Goal: Communication & Community: Participate in discussion

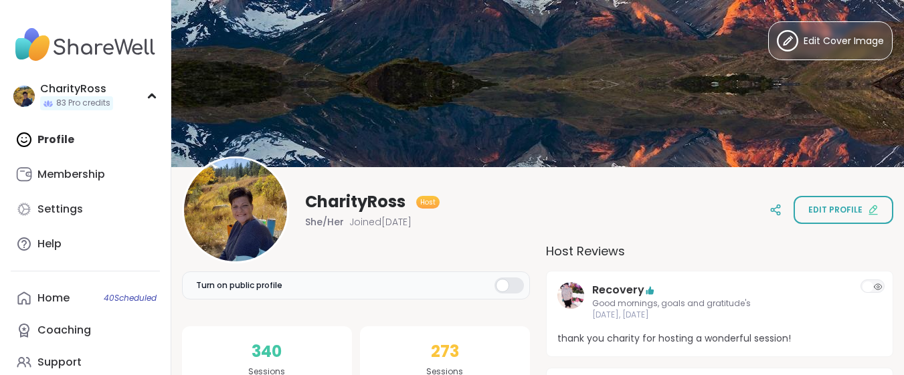
scroll to position [267, 0]
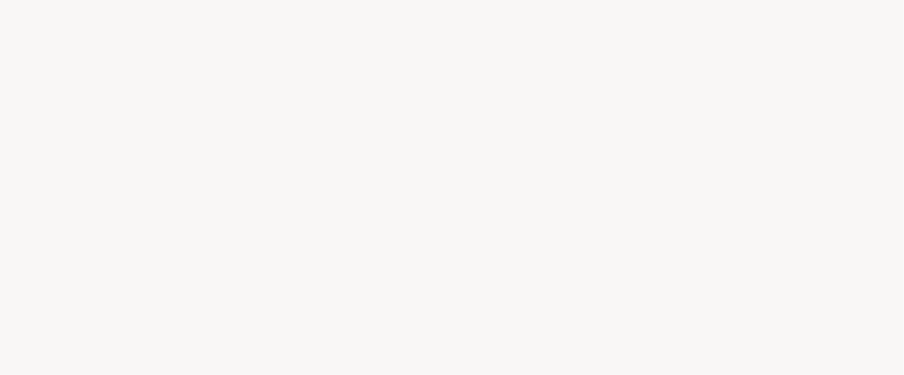
scroll to position [0, 0]
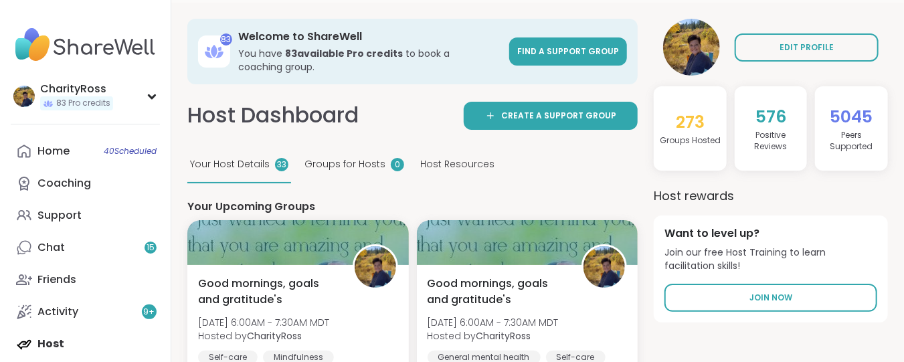
click at [247, 287] on div "Good mornings, goals and gratitude's [DATE] 6:00AM - 7:30AM MDT Hosted by Chari…" at bounding box center [297, 343] width 221 height 156
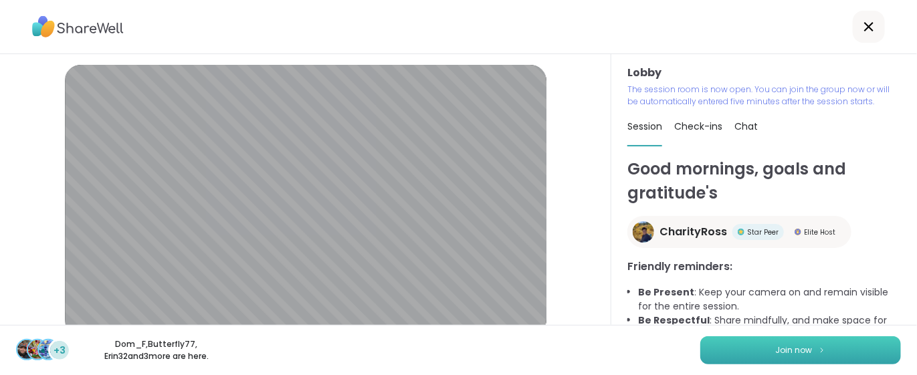
click at [702, 346] on button "Join now" at bounding box center [800, 350] width 201 height 28
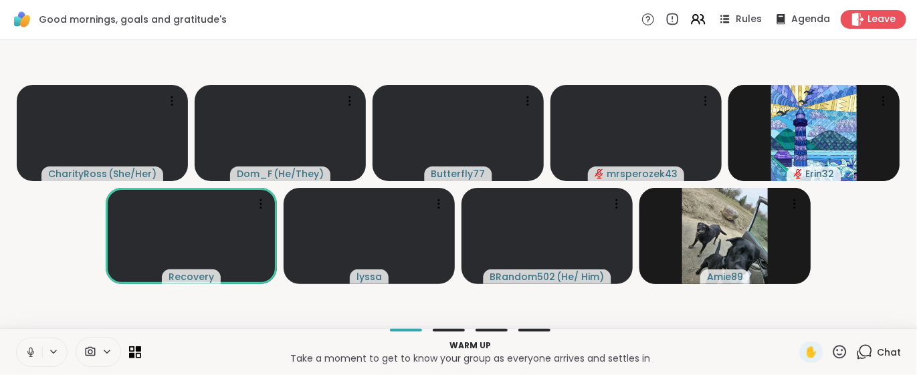
click at [628, 324] on div "CharityRoss ( She/Her ) Dom_F ( He/They ) Butterfly77 mrsperozek43 Erin32 Recov…" at bounding box center [458, 183] width 917 height 289
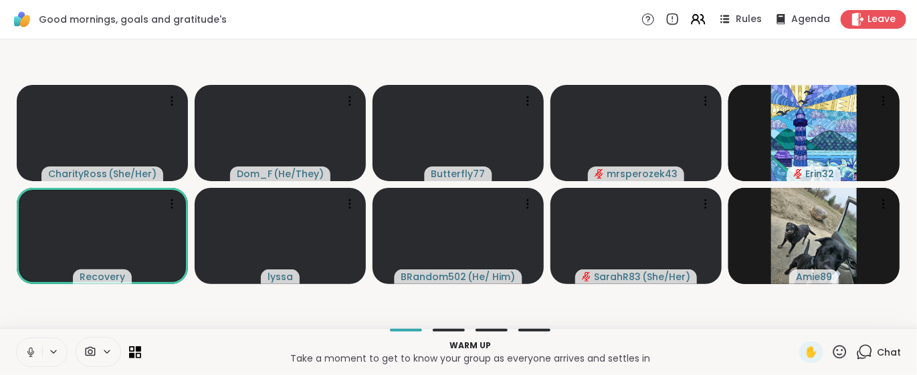
click at [599, 332] on div "Warm up Take a moment to get to know your group as everyone arrives and settles…" at bounding box center [458, 351] width 917 height 47
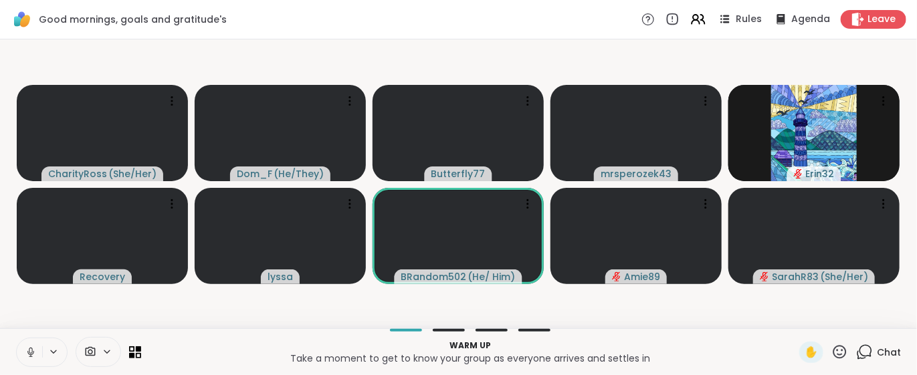
click at [643, 333] on div "Warm up Take a moment to get to know your group as everyone arrives and settles…" at bounding box center [458, 351] width 917 height 47
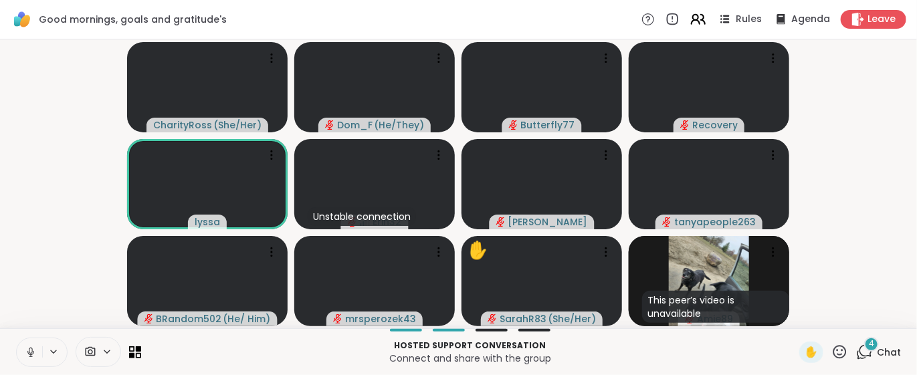
click at [690, 18] on icon at bounding box center [698, 19] width 17 height 17
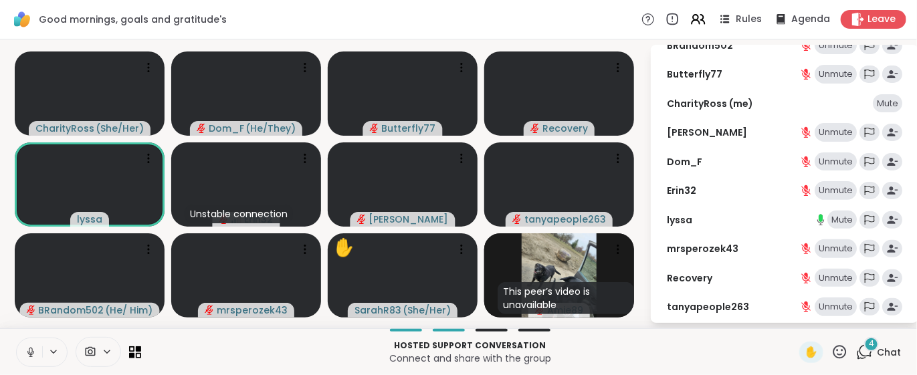
scroll to position [151, 0]
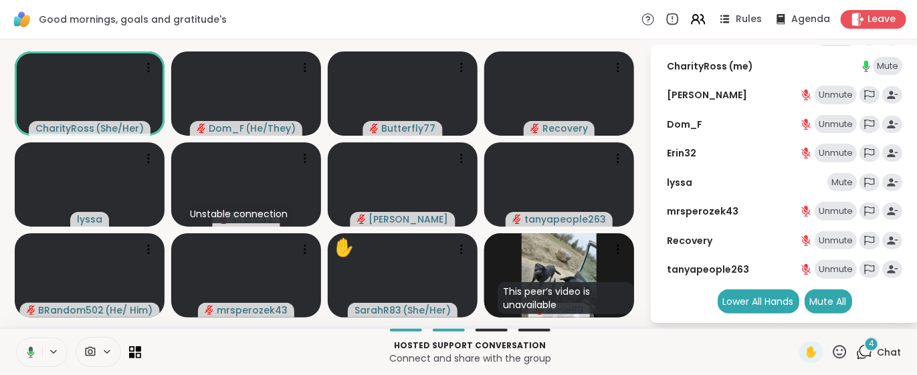
click at [815, 272] on div "Unmute" at bounding box center [836, 269] width 42 height 19
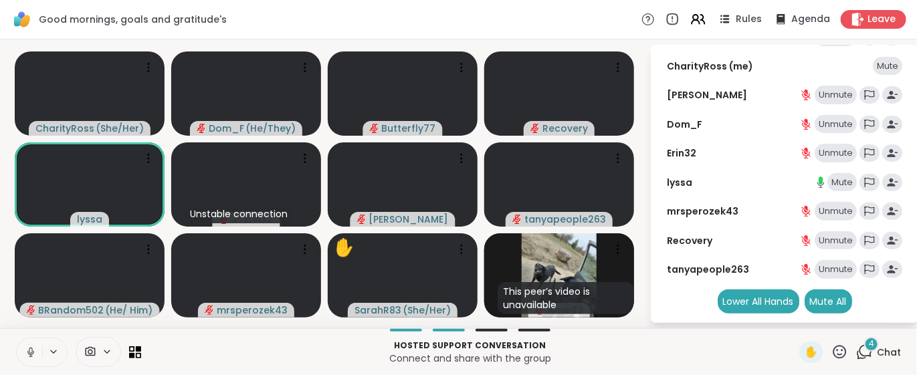
click at [835, 183] on div "Mute" at bounding box center [842, 182] width 29 height 19
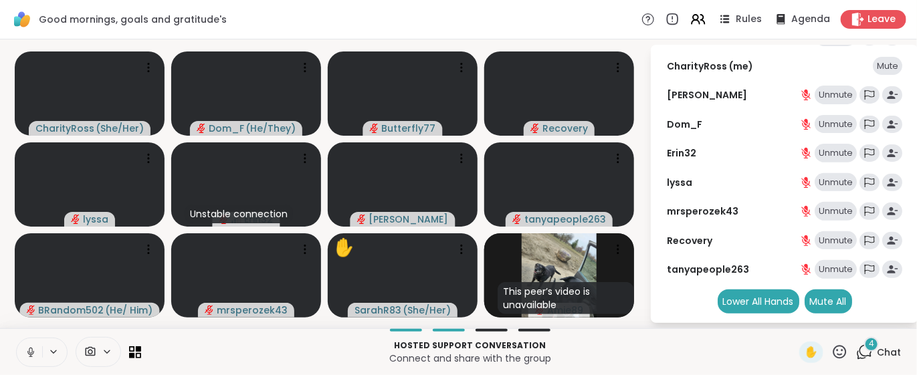
click at [828, 272] on div "Unmute" at bounding box center [836, 269] width 42 height 19
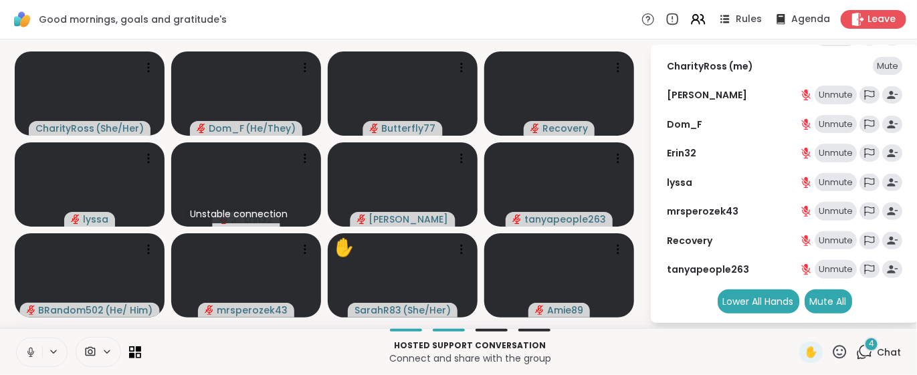
click at [801, 271] on icon at bounding box center [805, 270] width 9 height 9
click at [708, 345] on p "Hosted support conversation" at bounding box center [470, 346] width 642 height 12
click at [765, 340] on p "Hosted support conversation" at bounding box center [470, 346] width 642 height 12
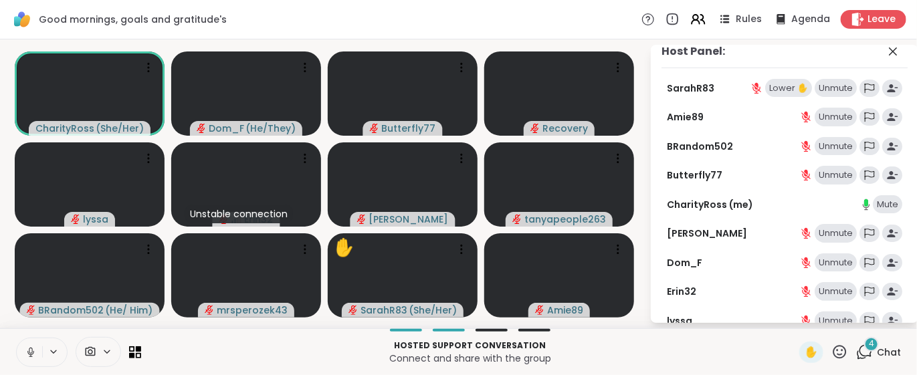
scroll to position [0, 0]
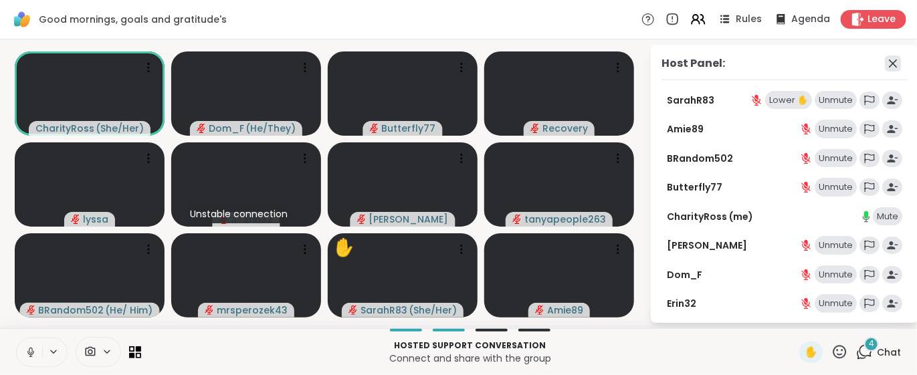
click at [885, 70] on icon at bounding box center [893, 64] width 16 height 16
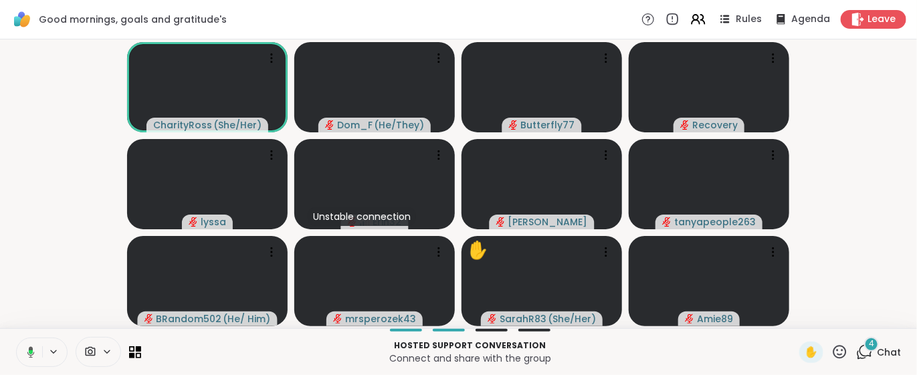
click at [856, 353] on icon at bounding box center [864, 352] width 17 height 17
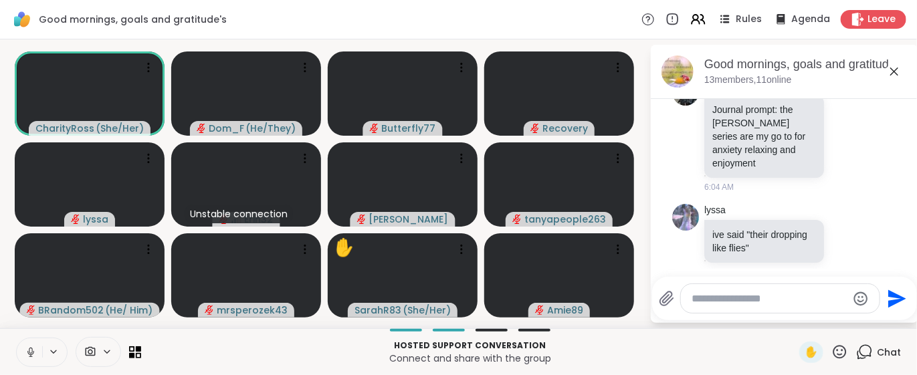
scroll to position [535, 0]
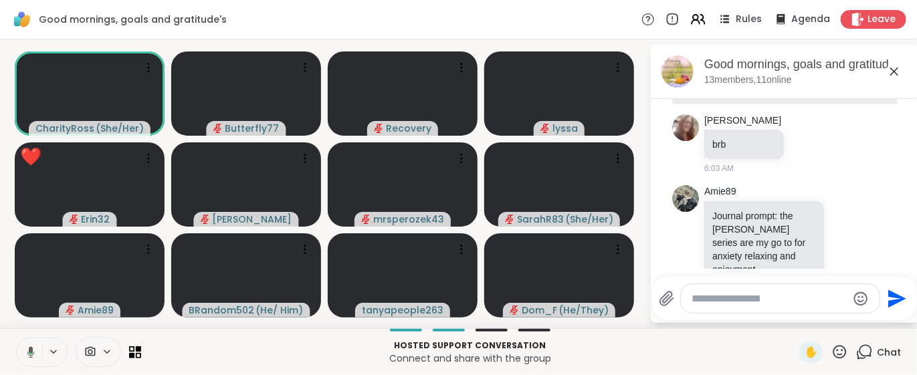
click at [832, 351] on icon at bounding box center [840, 352] width 17 height 17
click at [794, 320] on span "❤️" at bounding box center [800, 317] width 13 height 16
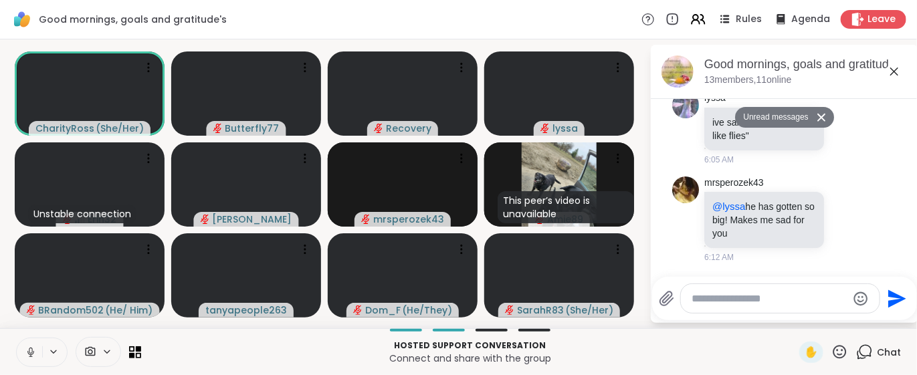
scroll to position [779, 0]
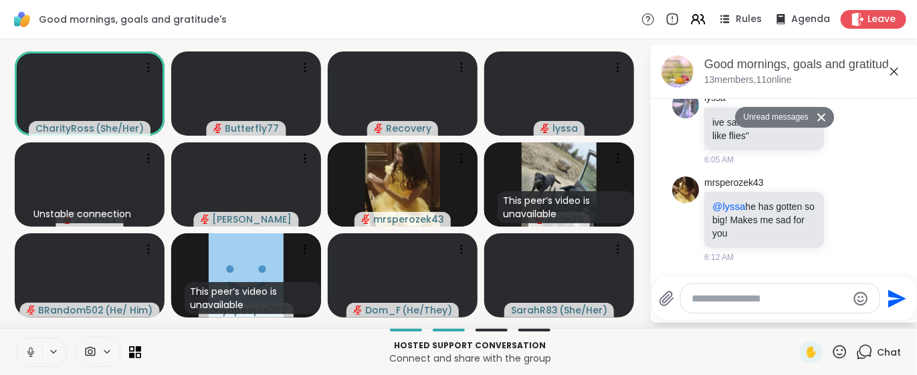
click at [832, 354] on icon at bounding box center [840, 352] width 17 height 17
click at [824, 320] on span "👍" at bounding box center [830, 317] width 13 height 16
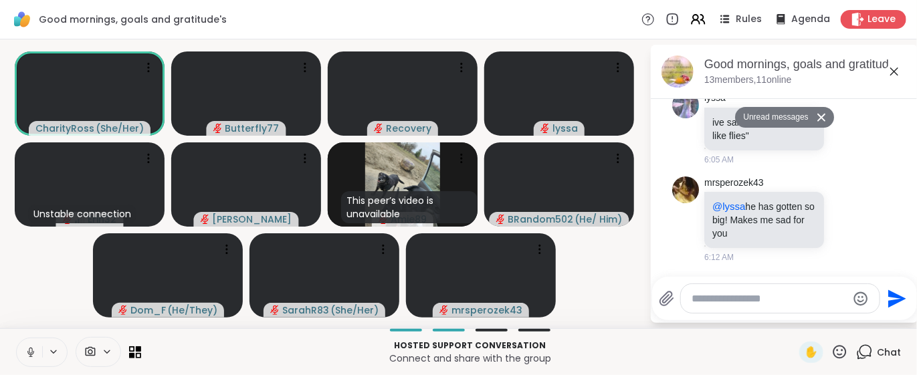
click at [34, 362] on button at bounding box center [29, 353] width 25 height 28
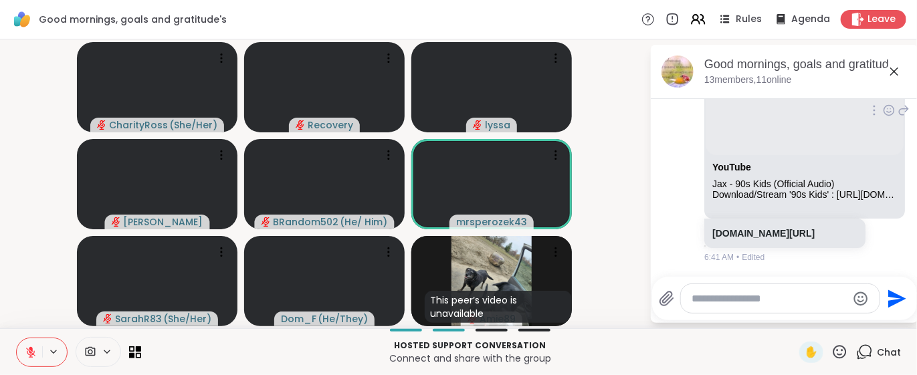
scroll to position [1731, 0]
click at [692, 301] on textarea "Type your message" at bounding box center [770, 298] width 156 height 13
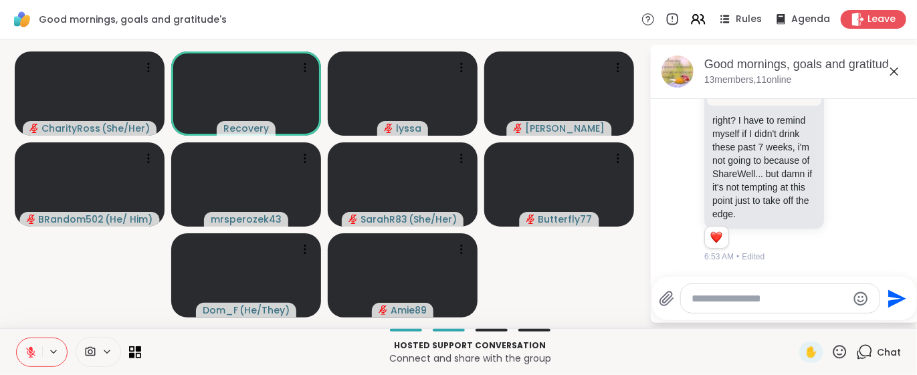
scroll to position [2359, 0]
click at [23, 355] on button at bounding box center [29, 353] width 25 height 28
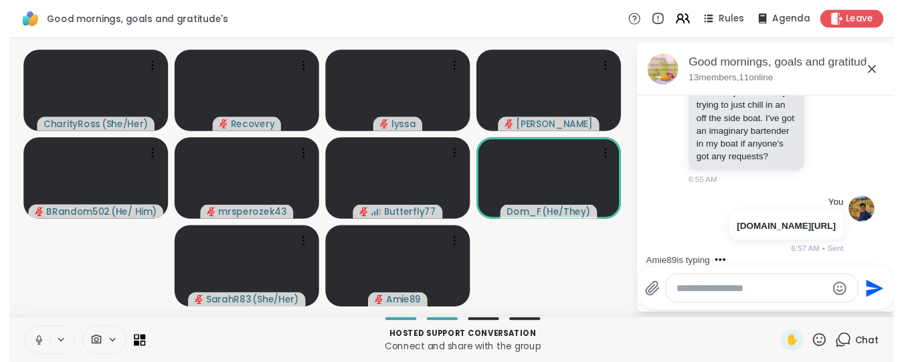
scroll to position [2860, 0]
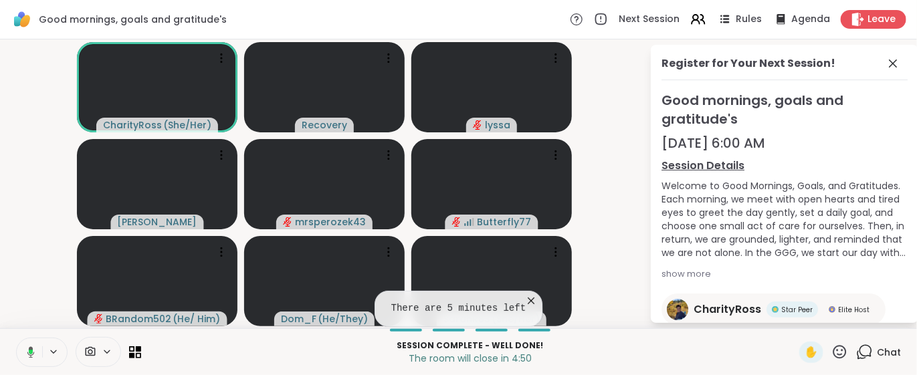
click at [524, 302] on icon at bounding box center [530, 300] width 13 height 13
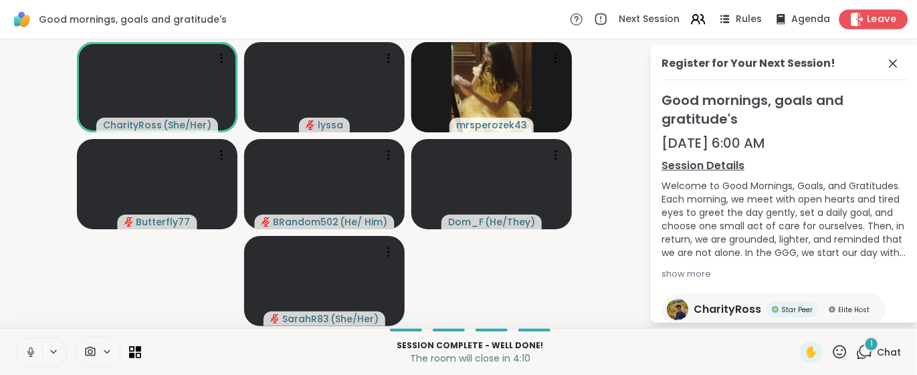
click at [872, 17] on span "Leave" at bounding box center [882, 20] width 29 height 14
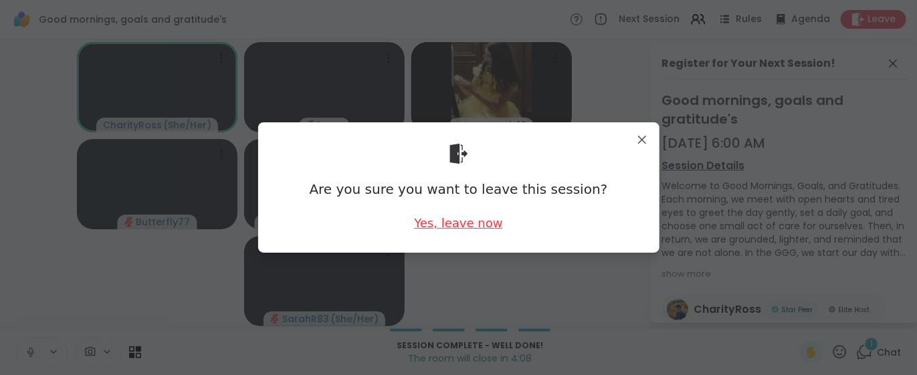
click at [484, 223] on div "Yes, leave now" at bounding box center [458, 223] width 88 height 17
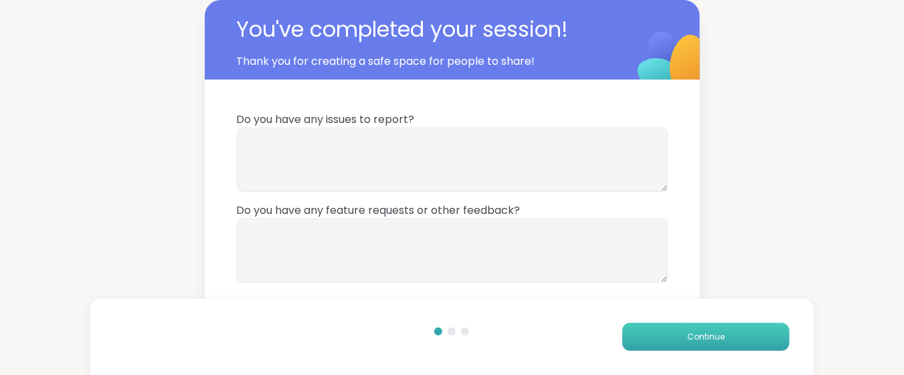
click at [636, 340] on button "Continue" at bounding box center [705, 337] width 167 height 28
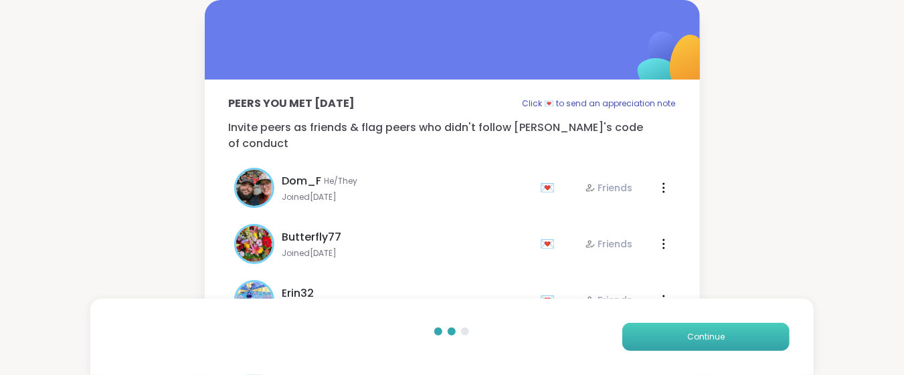
click at [636, 340] on button "Continue" at bounding box center [705, 337] width 167 height 28
click at [698, 331] on span "Continue" at bounding box center [705, 337] width 37 height 12
click at [698, 338] on span "Continue" at bounding box center [705, 337] width 37 height 12
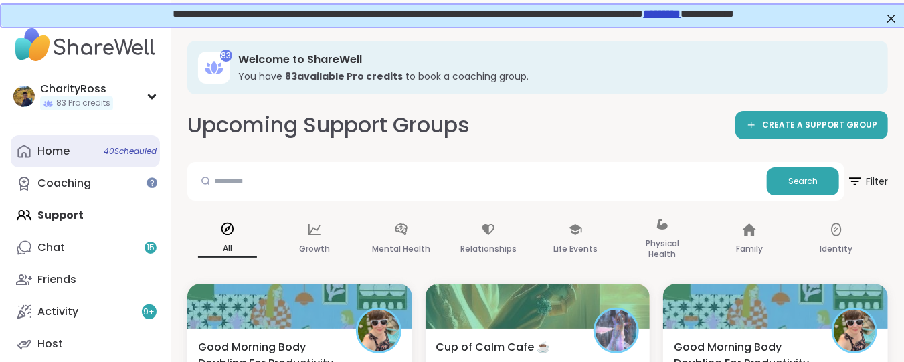
click at [128, 150] on span "40 Scheduled" at bounding box center [130, 151] width 53 height 11
